Goal: Task Accomplishment & Management: Manage account settings

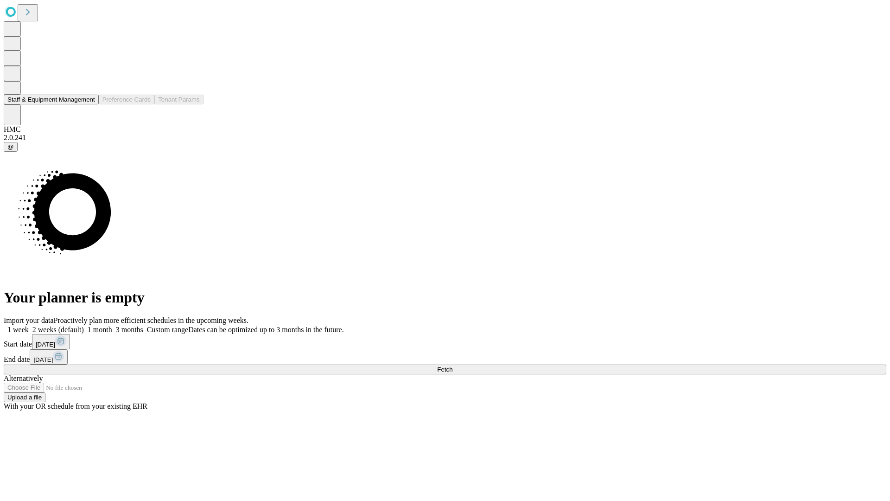
click at [89, 104] on button "Staff & Equipment Management" at bounding box center [51, 100] width 95 height 10
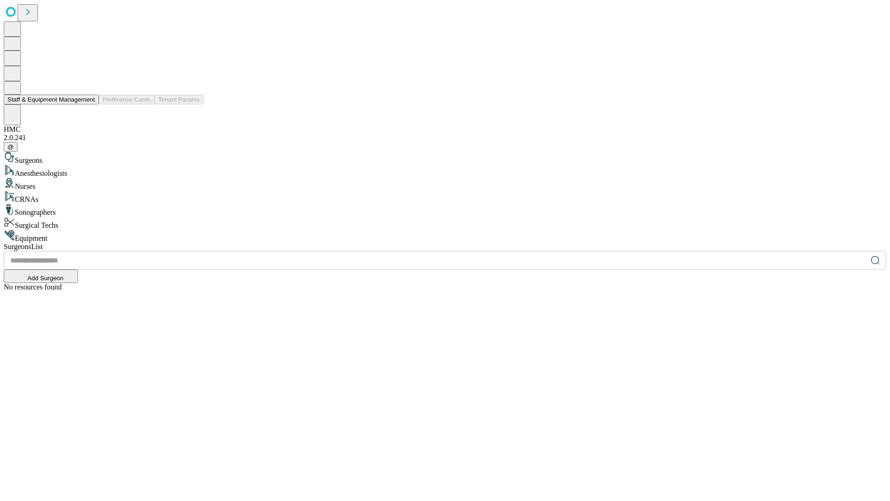
click at [89, 104] on button "Staff & Equipment Management" at bounding box center [51, 100] width 95 height 10
